Goal: Information Seeking & Learning: Learn about a topic

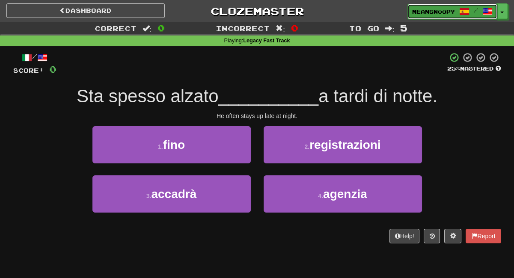
click at [437, 10] on span "meansnoopy" at bounding box center [433, 12] width 43 height 8
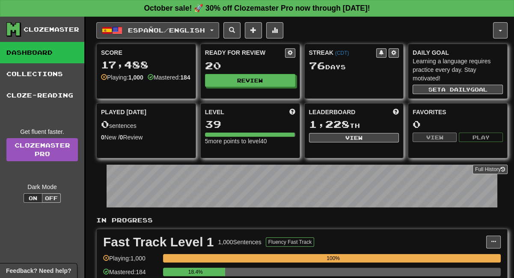
click at [205, 30] on span "Español / English" at bounding box center [166, 30] width 77 height 7
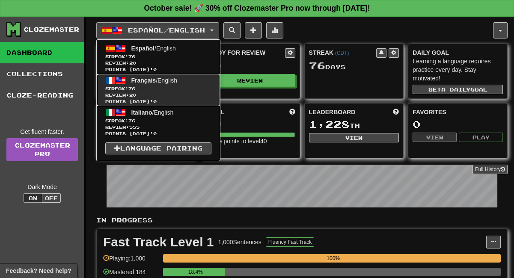
click at [141, 90] on span "Streak: 76" at bounding box center [158, 89] width 106 height 6
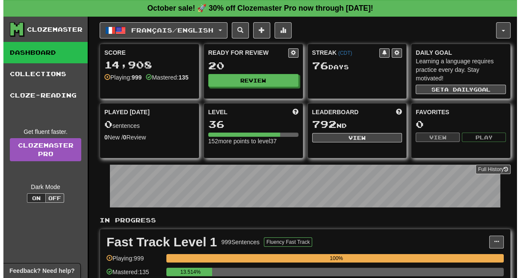
scroll to position [142, 0]
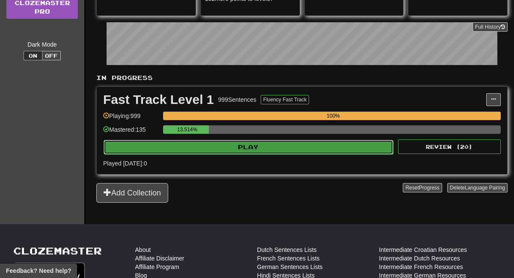
click at [293, 150] on button "Play" at bounding box center [249, 147] width 290 height 15
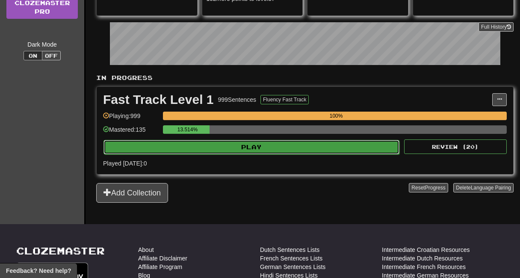
select select "**"
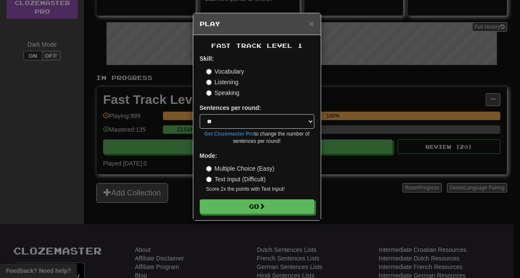
click at [219, 80] on label "Listening" at bounding box center [222, 82] width 33 height 9
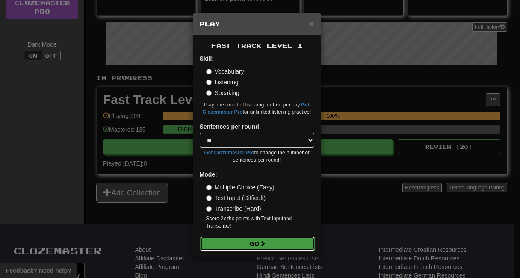
click at [218, 242] on button "Go" at bounding box center [257, 244] width 115 height 15
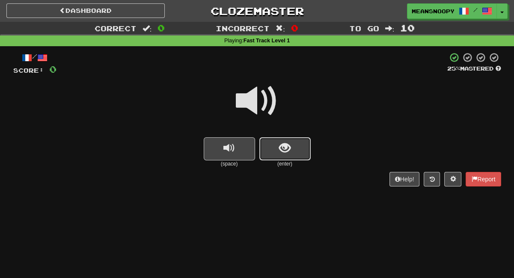
click at [266, 153] on button "show sentence" at bounding box center [284, 148] width 51 height 23
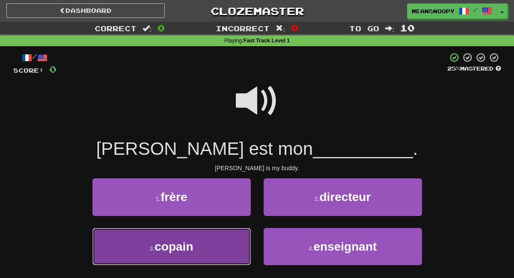
click at [202, 241] on button "3 . copain" at bounding box center [171, 246] width 158 height 37
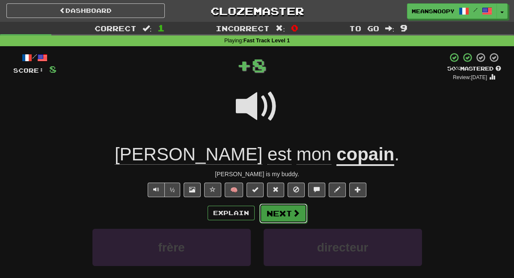
click at [284, 215] on button "Next" at bounding box center [283, 214] width 48 height 20
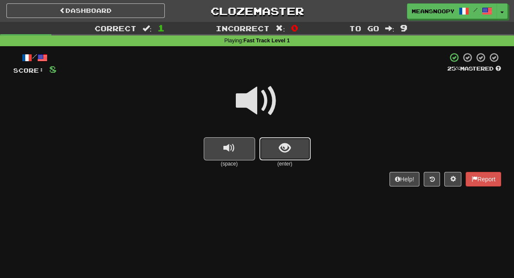
click at [284, 157] on button "show sentence" at bounding box center [284, 148] width 51 height 23
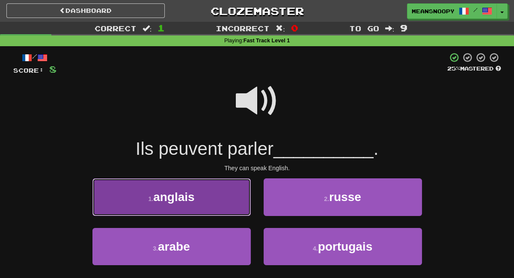
click at [239, 199] on button "1 . anglais" at bounding box center [171, 196] width 158 height 37
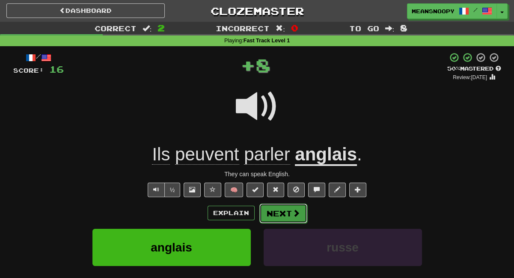
click at [297, 218] on button "Next" at bounding box center [283, 214] width 48 height 20
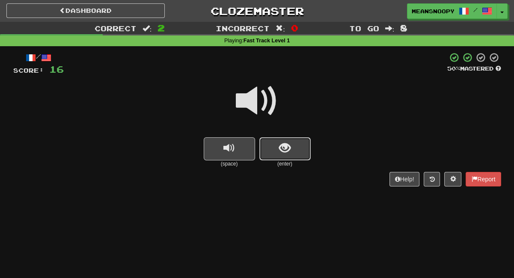
click at [291, 144] on button "show sentence" at bounding box center [284, 148] width 51 height 23
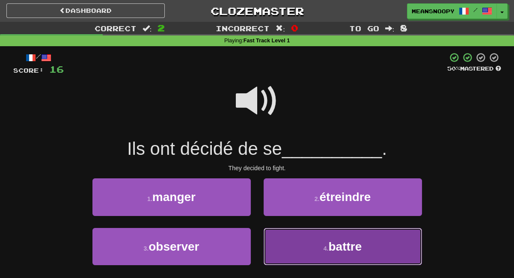
click at [279, 245] on button "4 . battre" at bounding box center [343, 246] width 158 height 37
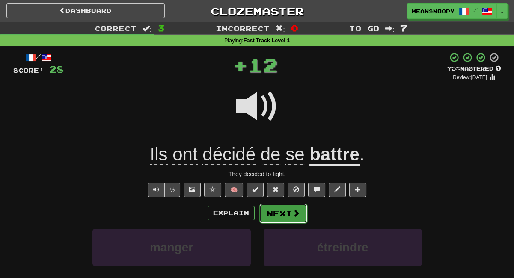
click at [277, 219] on button "Next" at bounding box center [283, 214] width 48 height 20
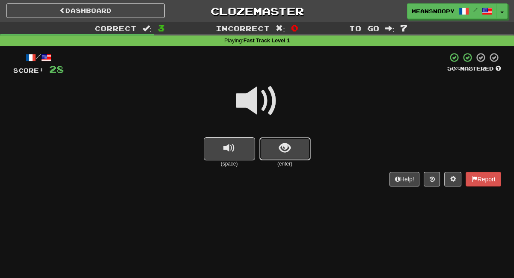
click at [292, 152] on button "show sentence" at bounding box center [284, 148] width 51 height 23
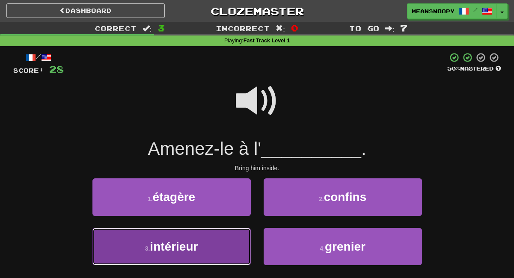
click at [229, 243] on button "3 . intérieur" at bounding box center [171, 246] width 158 height 37
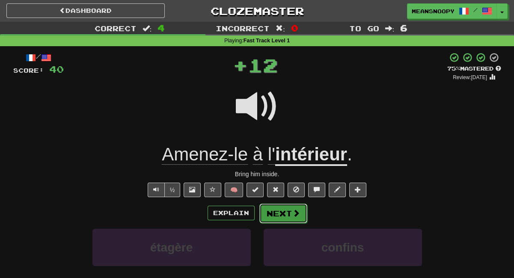
click at [277, 216] on button "Next" at bounding box center [283, 214] width 48 height 20
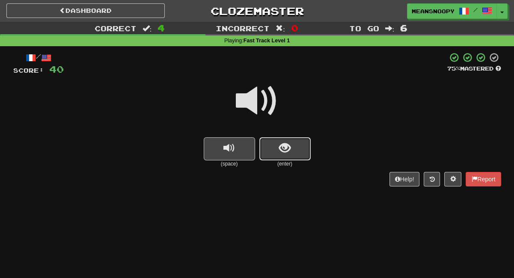
click at [294, 154] on button "show sentence" at bounding box center [284, 148] width 51 height 23
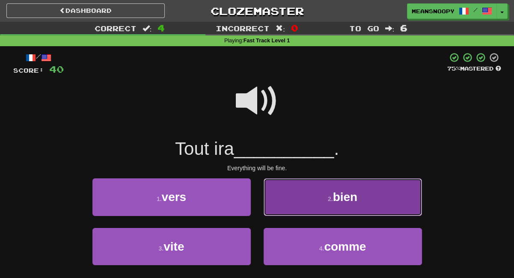
click at [298, 202] on button "2 . bien" at bounding box center [343, 196] width 158 height 37
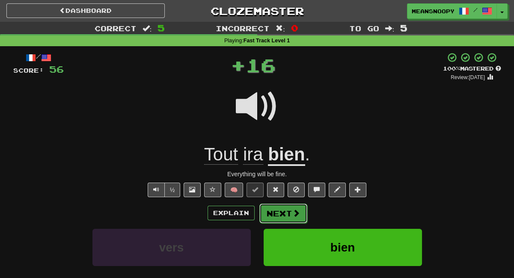
click at [295, 217] on button "Next" at bounding box center [283, 214] width 48 height 20
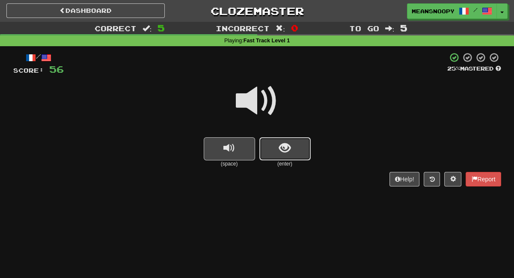
click at [289, 154] on span "show sentence" at bounding box center [285, 148] width 12 height 12
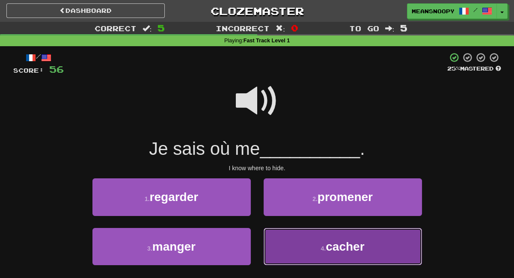
click at [292, 249] on button "4 . cacher" at bounding box center [343, 246] width 158 height 37
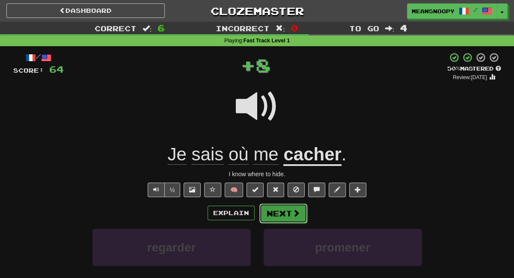
click at [282, 214] on button "Next" at bounding box center [283, 214] width 48 height 20
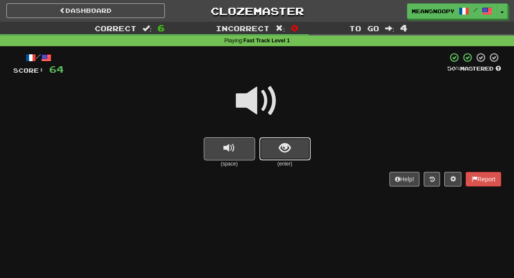
click at [286, 151] on span "show sentence" at bounding box center [285, 148] width 12 height 12
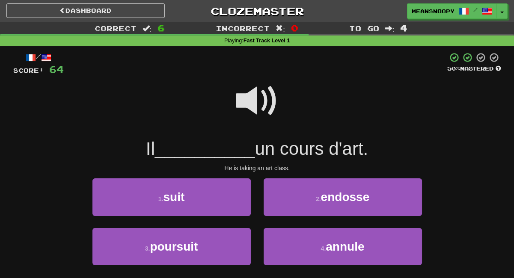
click at [251, 110] on span at bounding box center [257, 101] width 43 height 43
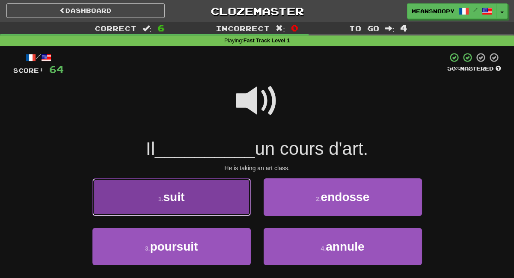
click at [202, 214] on button "1 . suit" at bounding box center [171, 196] width 158 height 37
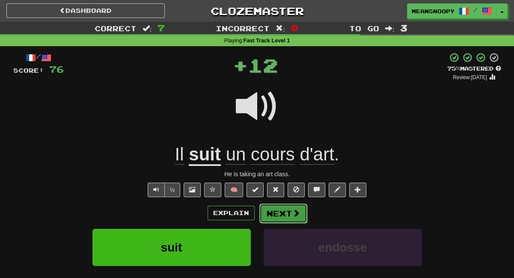
click at [274, 220] on button "Next" at bounding box center [283, 214] width 48 height 20
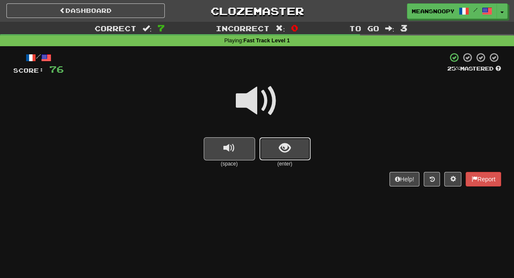
click at [302, 154] on button "show sentence" at bounding box center [284, 148] width 51 height 23
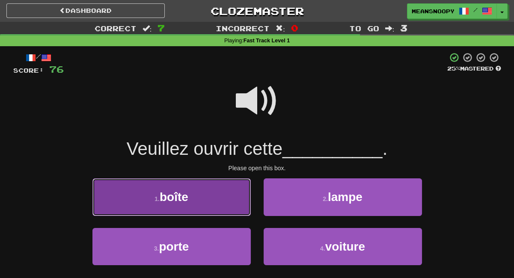
click at [235, 195] on button "1 . boîte" at bounding box center [171, 196] width 158 height 37
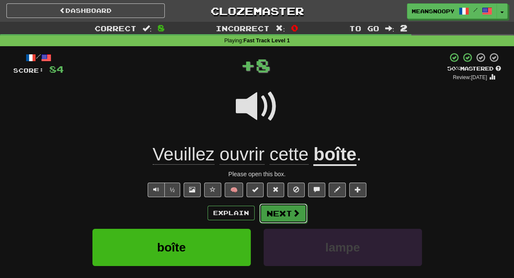
click at [274, 218] on button "Next" at bounding box center [283, 214] width 48 height 20
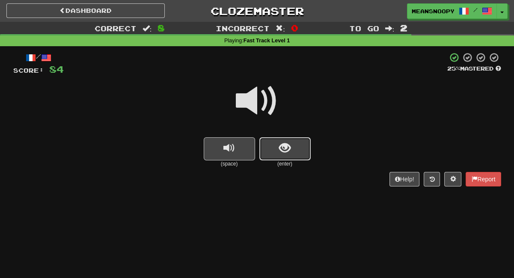
click at [271, 147] on button "show sentence" at bounding box center [284, 148] width 51 height 23
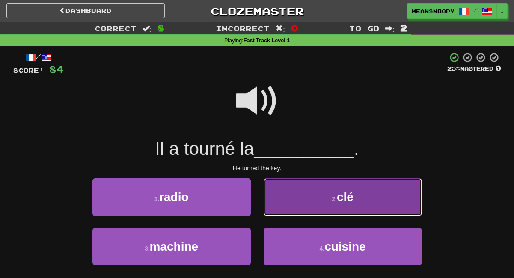
click at [277, 207] on button "2 . clé" at bounding box center [343, 196] width 158 height 37
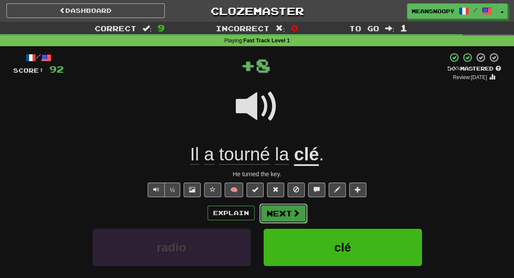
click at [279, 212] on button "Next" at bounding box center [283, 214] width 48 height 20
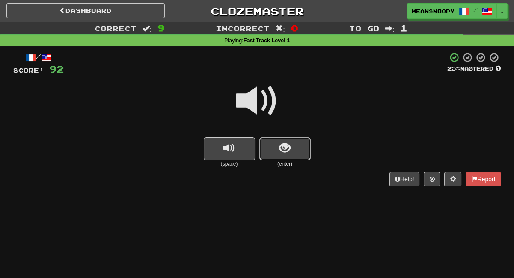
click at [289, 159] on button "show sentence" at bounding box center [284, 148] width 51 height 23
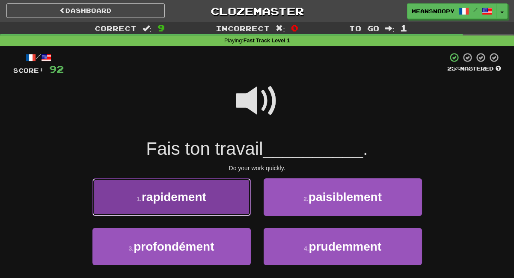
click at [239, 195] on button "1 . rapidement" at bounding box center [171, 196] width 158 height 37
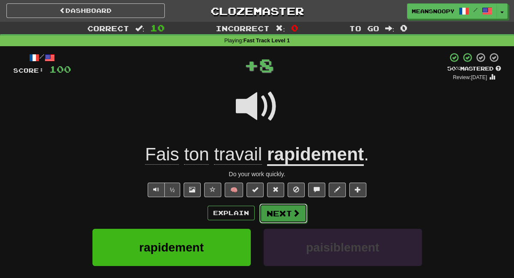
click at [272, 215] on button "Next" at bounding box center [283, 214] width 48 height 20
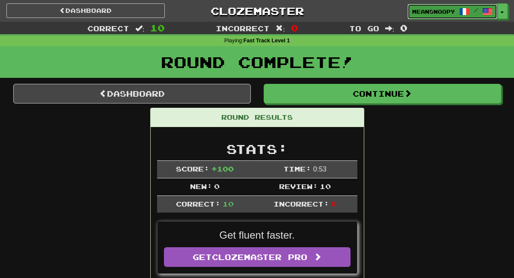
click at [432, 11] on span "meansnoopy" at bounding box center [433, 12] width 43 height 8
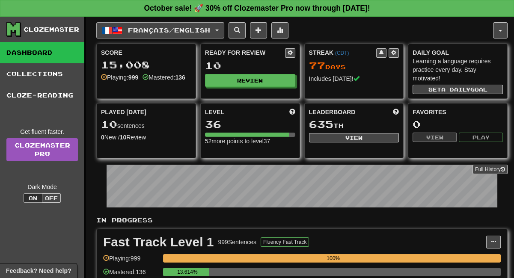
click at [208, 30] on span "Français / English" at bounding box center [169, 30] width 82 height 7
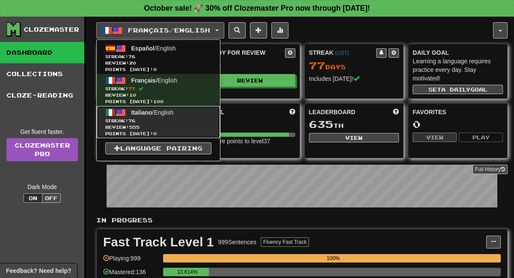
click at [132, 110] on span "Italiano" at bounding box center [141, 112] width 21 height 7
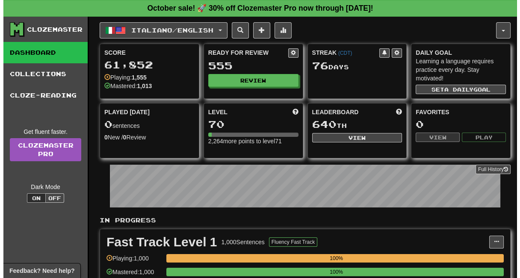
scroll to position [142, 0]
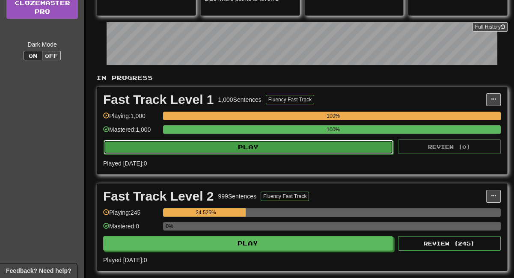
click at [296, 152] on button "Play" at bounding box center [249, 147] width 290 height 15
select select "**"
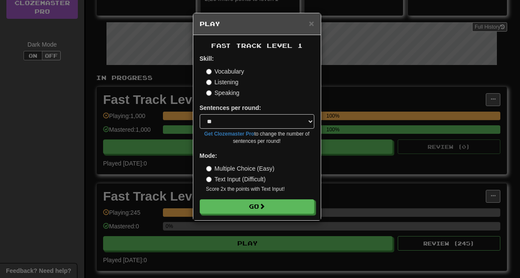
click at [233, 84] on label "Listening" at bounding box center [222, 82] width 33 height 9
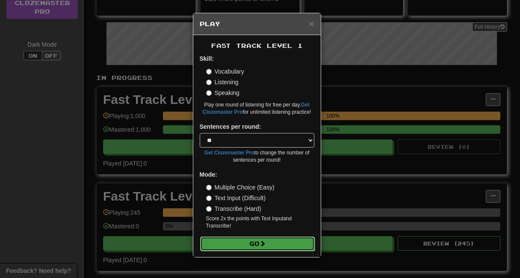
click at [229, 243] on button "Go" at bounding box center [257, 244] width 115 height 15
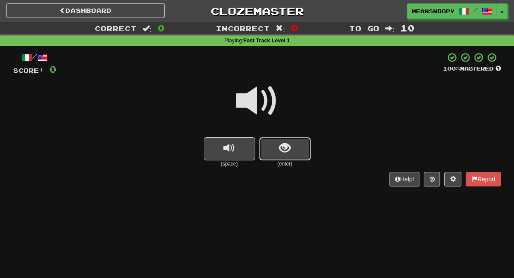
click at [277, 149] on button "show sentence" at bounding box center [284, 148] width 51 height 23
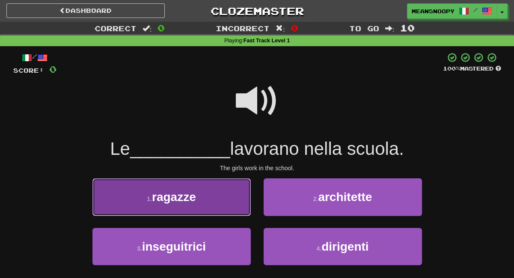
click at [232, 194] on button "1 . ragazze" at bounding box center [171, 196] width 158 height 37
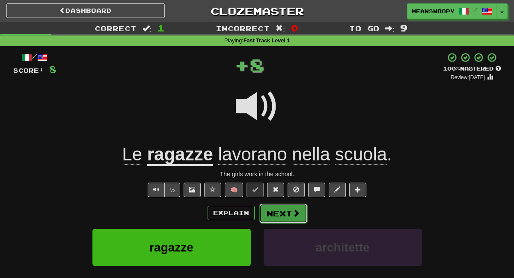
click at [285, 213] on button "Next" at bounding box center [283, 214] width 48 height 20
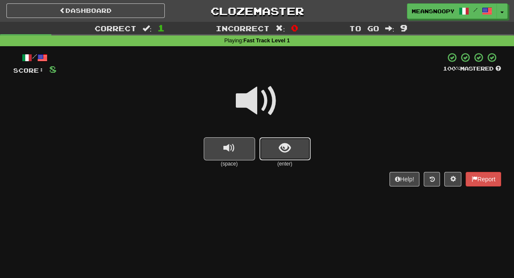
click at [265, 159] on button "show sentence" at bounding box center [284, 148] width 51 height 23
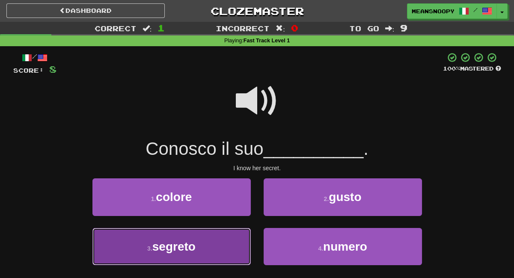
click at [220, 244] on button "3 . segreto" at bounding box center [171, 246] width 158 height 37
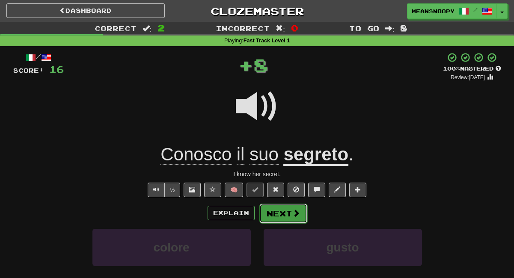
click at [275, 212] on button "Next" at bounding box center [283, 214] width 48 height 20
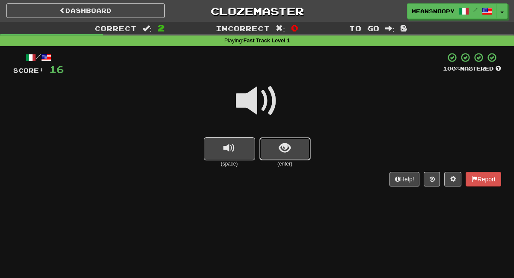
click at [282, 150] on span "show sentence" at bounding box center [285, 148] width 12 height 12
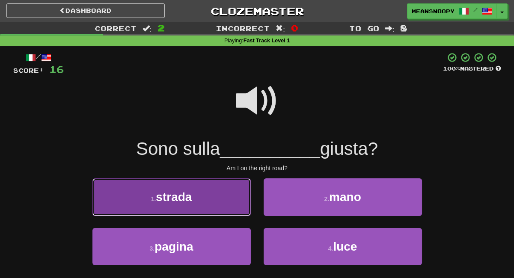
click at [224, 209] on button "1 . strada" at bounding box center [171, 196] width 158 height 37
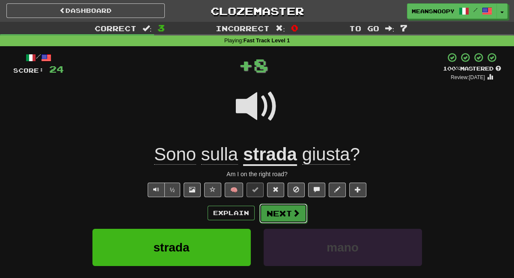
click at [280, 212] on button "Next" at bounding box center [283, 214] width 48 height 20
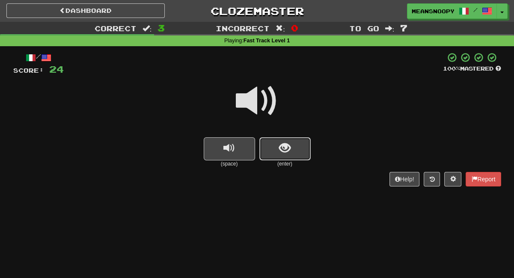
click at [287, 146] on span "show sentence" at bounding box center [285, 148] width 12 height 12
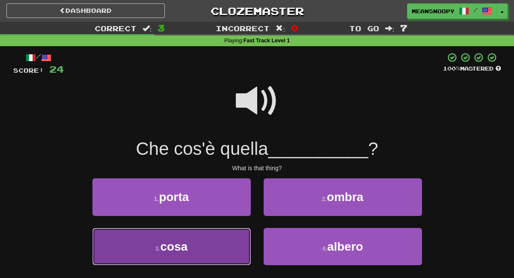
click at [201, 242] on button "3 . cosa" at bounding box center [171, 246] width 158 height 37
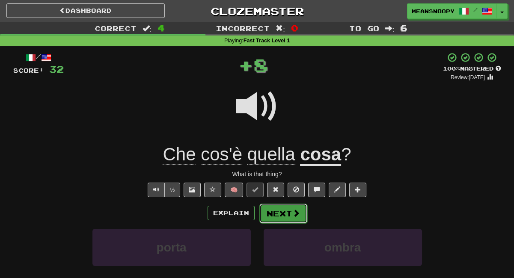
click at [275, 216] on button "Next" at bounding box center [283, 214] width 48 height 20
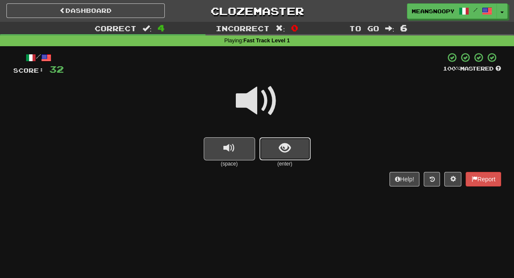
click at [282, 154] on span "show sentence" at bounding box center [285, 148] width 12 height 12
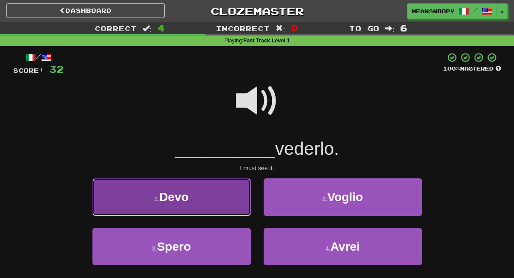
click at [219, 210] on button "1 . Devo" at bounding box center [171, 196] width 158 height 37
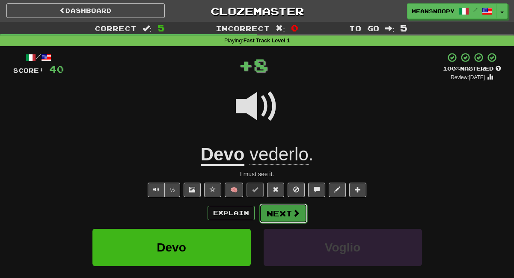
click at [275, 215] on button "Next" at bounding box center [283, 214] width 48 height 20
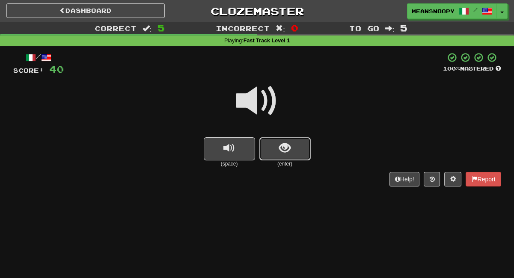
click at [281, 159] on button "show sentence" at bounding box center [284, 148] width 51 height 23
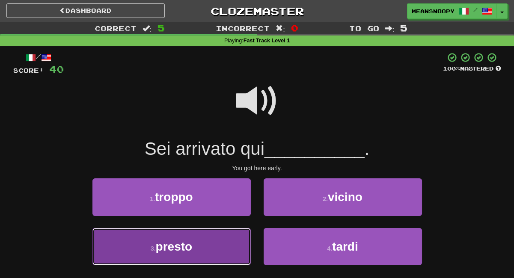
click at [217, 241] on button "3 . presto" at bounding box center [171, 246] width 158 height 37
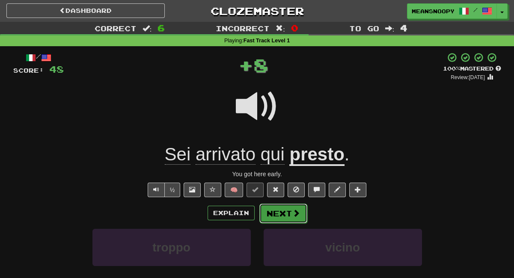
click at [278, 212] on button "Next" at bounding box center [283, 214] width 48 height 20
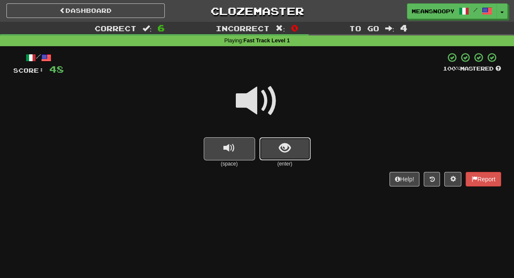
click at [279, 148] on span "show sentence" at bounding box center [285, 148] width 12 height 12
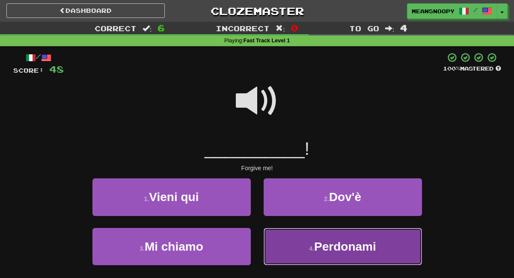
click at [285, 246] on button "4 . Perdonami" at bounding box center [343, 246] width 158 height 37
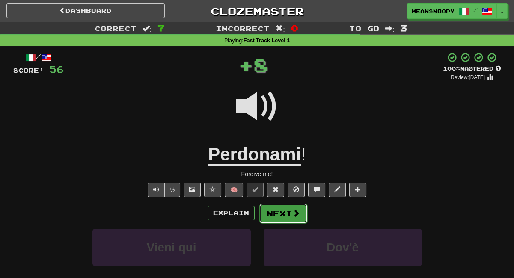
click at [282, 217] on button "Next" at bounding box center [283, 214] width 48 height 20
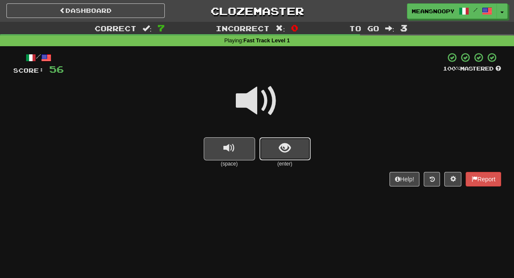
click at [286, 151] on span "show sentence" at bounding box center [285, 148] width 12 height 12
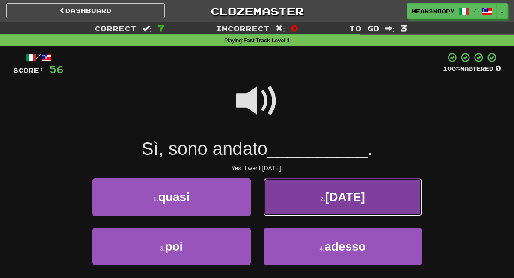
click at [290, 202] on button "2 . ieri" at bounding box center [343, 196] width 158 height 37
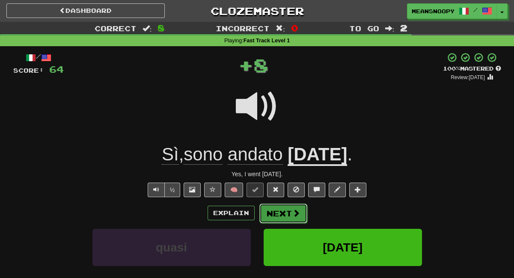
click at [285, 211] on button "Next" at bounding box center [283, 214] width 48 height 20
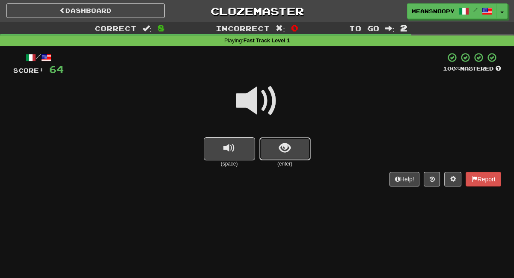
click at [282, 155] on button "show sentence" at bounding box center [284, 148] width 51 height 23
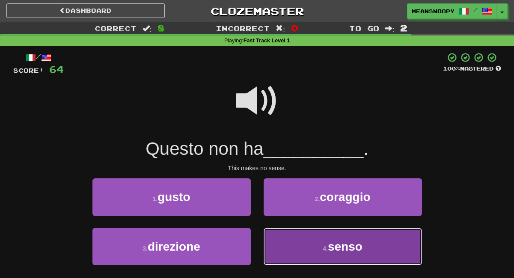
click at [297, 241] on button "4 . senso" at bounding box center [343, 246] width 158 height 37
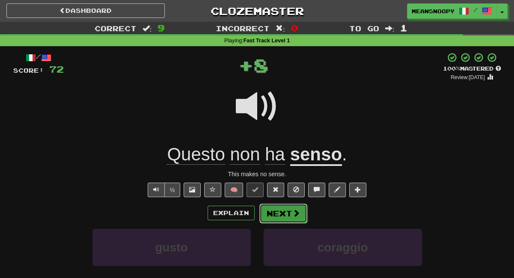
click at [293, 212] on span at bounding box center [296, 213] width 8 height 8
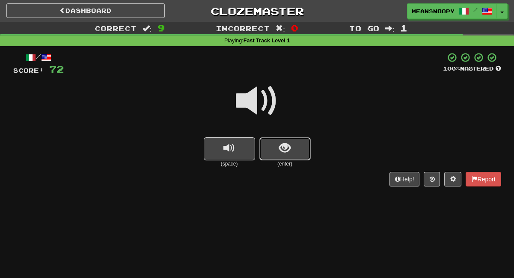
click at [300, 157] on button "show sentence" at bounding box center [284, 148] width 51 height 23
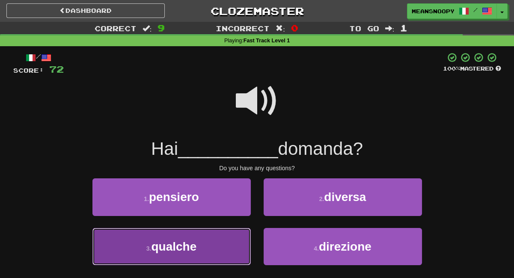
click at [222, 244] on button "3 . qualche" at bounding box center [171, 246] width 158 height 37
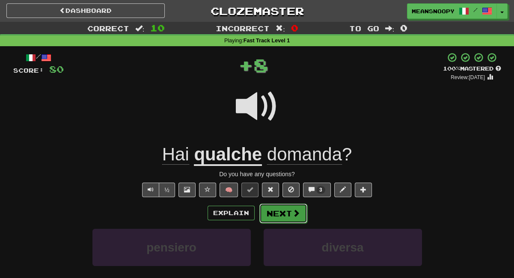
click at [278, 212] on button "Next" at bounding box center [283, 214] width 48 height 20
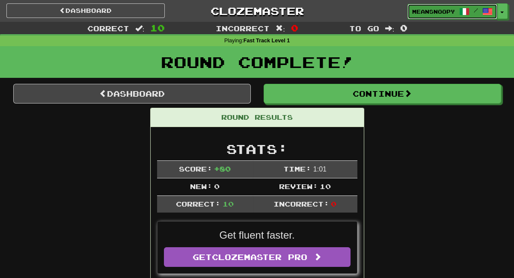
click at [429, 13] on span "meansnoopy" at bounding box center [433, 12] width 43 height 8
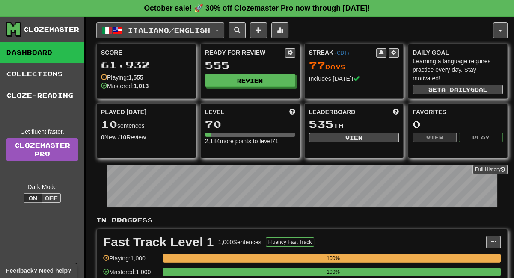
click at [219, 30] on span "button" at bounding box center [216, 31] width 3 height 2
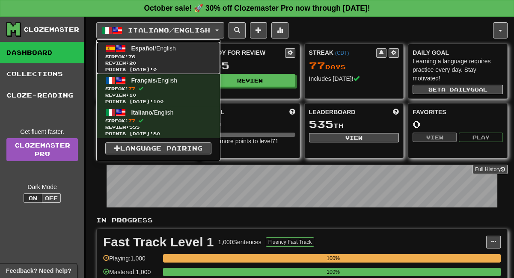
click at [173, 46] on span "Español / English" at bounding box center [153, 48] width 45 height 7
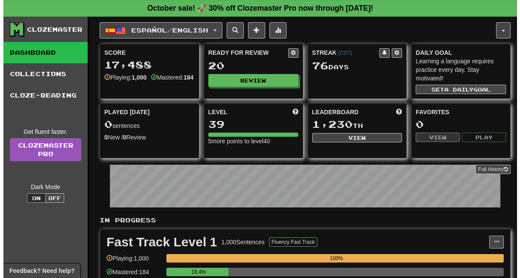
scroll to position [142, 0]
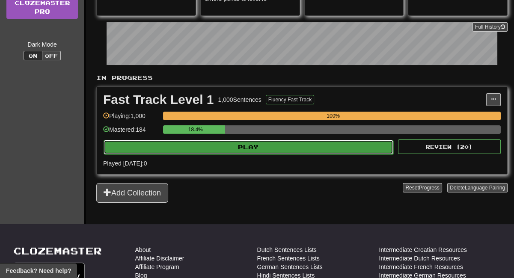
click at [285, 148] on button "Play" at bounding box center [249, 147] width 290 height 15
select select "**"
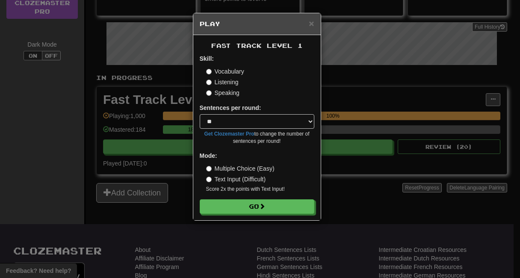
click at [222, 82] on label "Listening" at bounding box center [222, 82] width 33 height 9
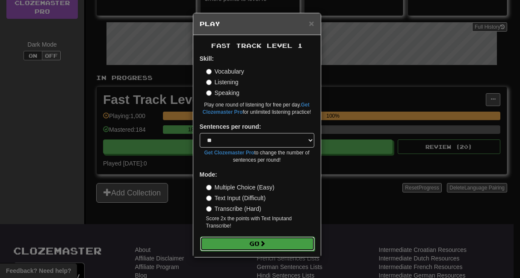
click at [237, 242] on button "Go" at bounding box center [257, 244] width 115 height 15
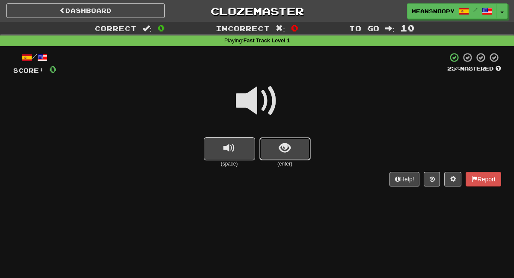
click at [281, 155] on button "show sentence" at bounding box center [284, 148] width 51 height 23
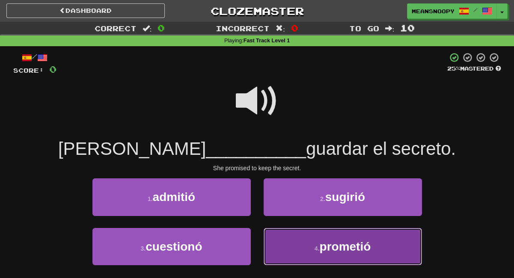
click at [288, 249] on button "4 . prometió" at bounding box center [343, 246] width 158 height 37
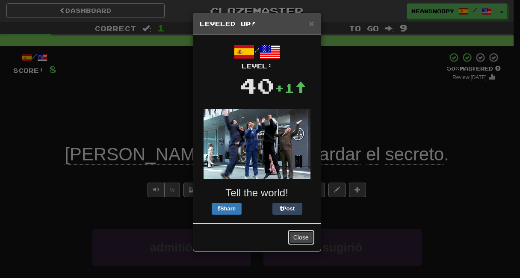
click at [293, 236] on button "Close" at bounding box center [301, 237] width 27 height 15
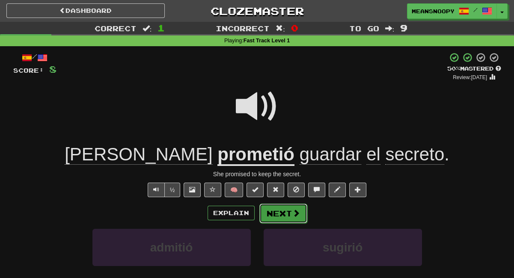
click at [290, 215] on button "Next" at bounding box center [283, 214] width 48 height 20
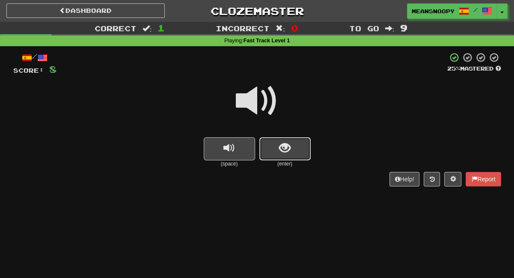
click at [289, 154] on span "show sentence" at bounding box center [285, 148] width 12 height 12
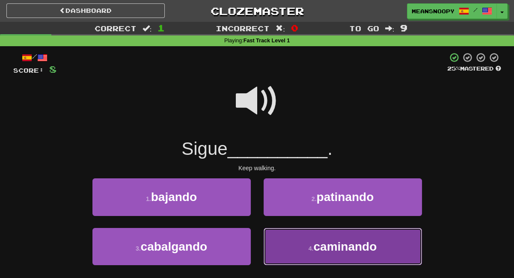
click at [291, 243] on button "4 . caminando" at bounding box center [343, 246] width 158 height 37
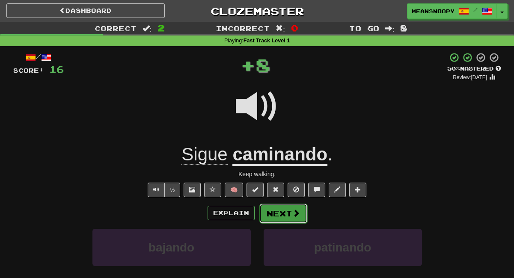
click at [274, 215] on button "Next" at bounding box center [283, 214] width 48 height 20
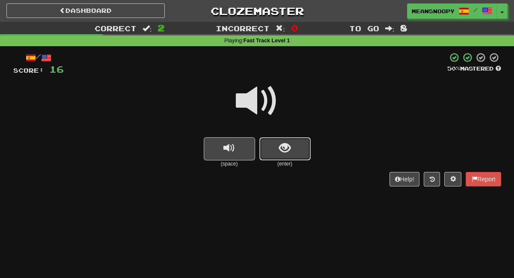
click at [273, 152] on button "show sentence" at bounding box center [284, 148] width 51 height 23
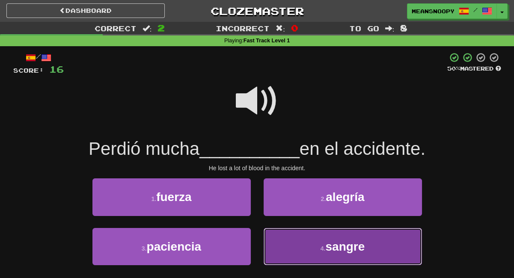
click at [301, 252] on button "4 . sangre" at bounding box center [343, 246] width 158 height 37
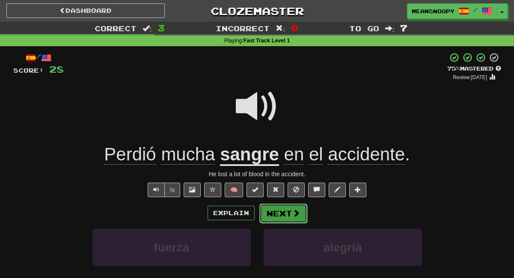
click at [298, 214] on span at bounding box center [296, 213] width 8 height 8
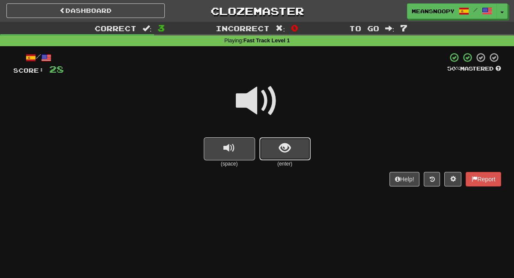
click at [274, 153] on button "show sentence" at bounding box center [284, 148] width 51 height 23
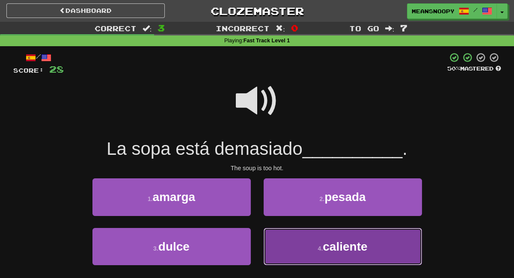
click at [292, 251] on button "4 . caliente" at bounding box center [343, 246] width 158 height 37
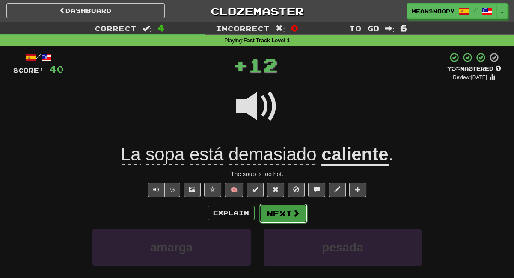
click at [287, 217] on button "Next" at bounding box center [283, 214] width 48 height 20
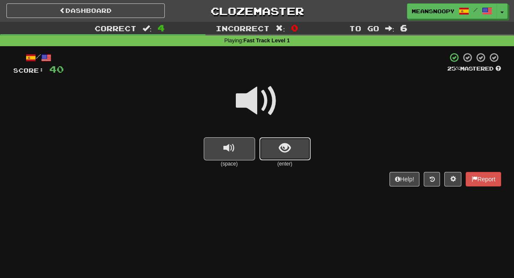
click at [288, 154] on span "show sentence" at bounding box center [285, 148] width 12 height 12
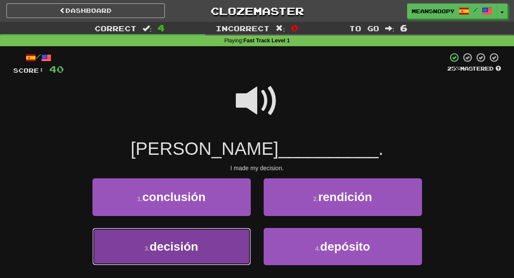
click at [220, 244] on button "3 . decisión" at bounding box center [171, 246] width 158 height 37
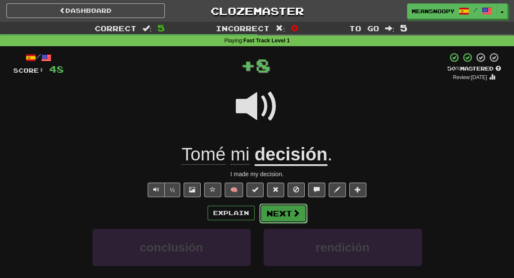
click at [275, 215] on button "Next" at bounding box center [283, 214] width 48 height 20
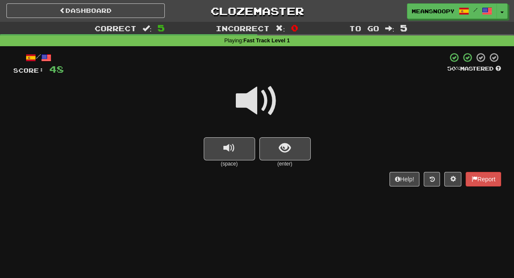
click at [279, 162] on small "(enter)" at bounding box center [284, 163] width 51 height 7
click at [282, 154] on span "show sentence" at bounding box center [285, 148] width 12 height 12
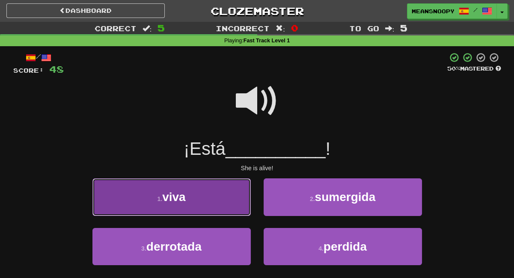
click at [214, 205] on button "1 . viva" at bounding box center [171, 196] width 158 height 37
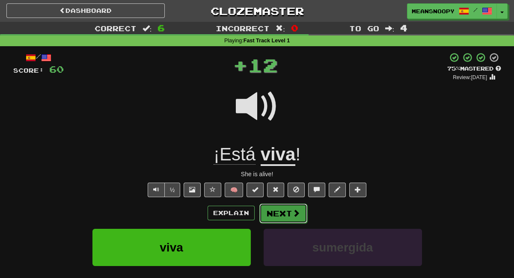
click at [269, 211] on button "Next" at bounding box center [283, 214] width 48 height 20
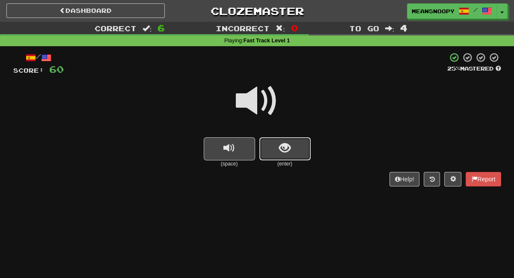
click at [279, 150] on span "show sentence" at bounding box center [285, 148] width 12 height 12
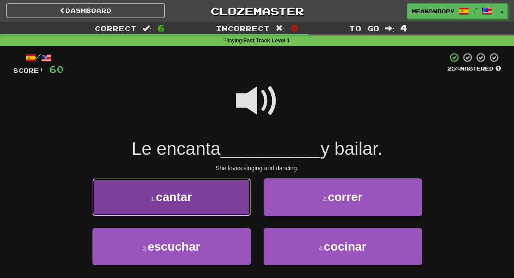
click at [222, 208] on button "1 . cantar" at bounding box center [171, 196] width 158 height 37
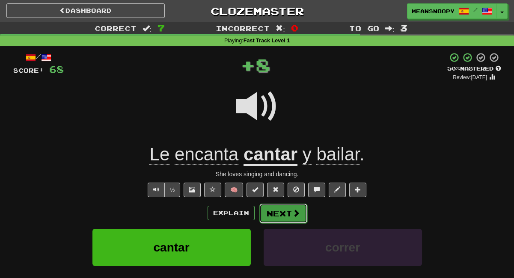
click at [279, 215] on button "Next" at bounding box center [283, 214] width 48 height 20
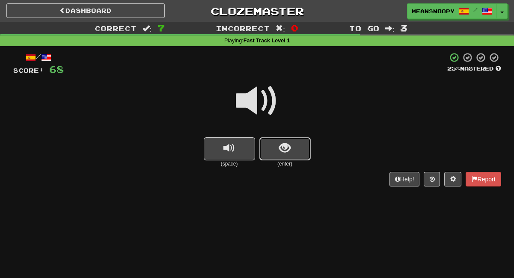
click at [287, 154] on span "show sentence" at bounding box center [285, 148] width 12 height 12
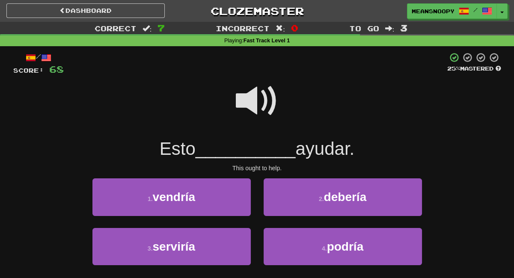
click at [248, 90] on span at bounding box center [257, 101] width 43 height 43
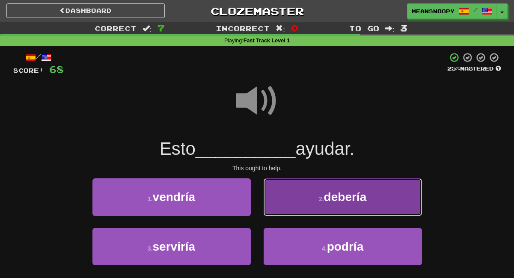
click at [288, 207] on button "2 . debería" at bounding box center [343, 196] width 158 height 37
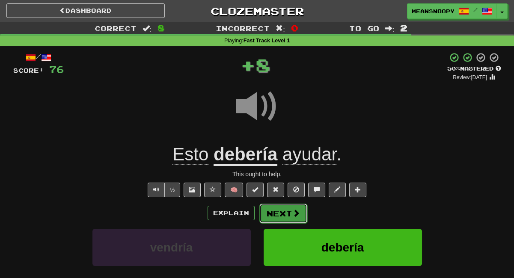
click at [282, 214] on button "Next" at bounding box center [283, 214] width 48 height 20
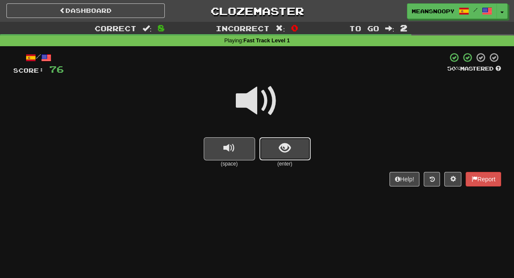
click at [291, 150] on button "show sentence" at bounding box center [284, 148] width 51 height 23
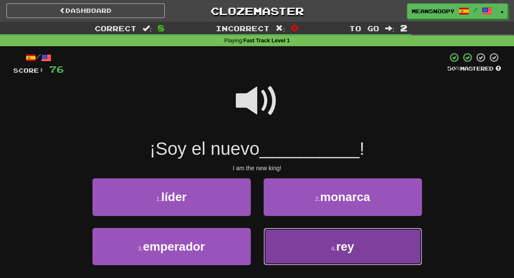
click at [304, 246] on button "4 . rey" at bounding box center [343, 246] width 158 height 37
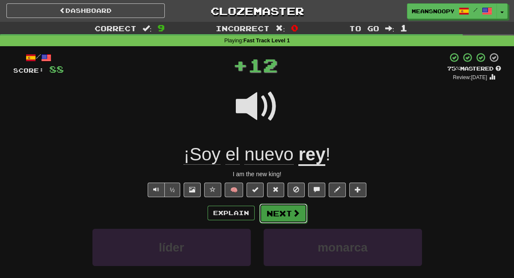
click at [287, 212] on button "Next" at bounding box center [283, 214] width 48 height 20
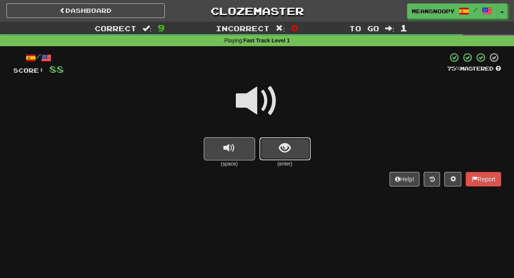
click at [296, 148] on button "show sentence" at bounding box center [284, 148] width 51 height 23
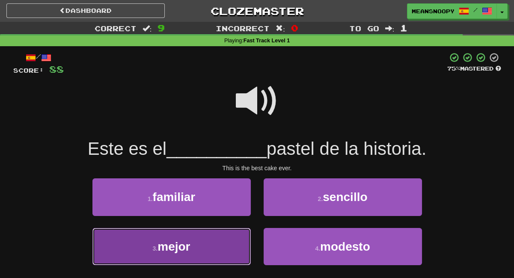
click at [228, 239] on button "3 . mejor" at bounding box center [171, 246] width 158 height 37
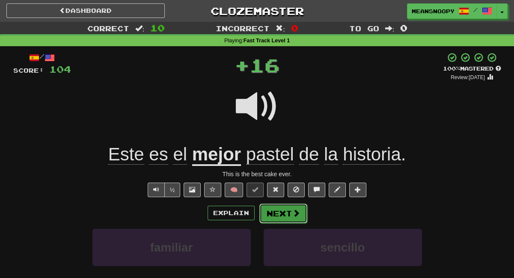
click at [292, 217] on span at bounding box center [296, 213] width 8 height 8
